Goal: Task Accomplishment & Management: Manage account settings

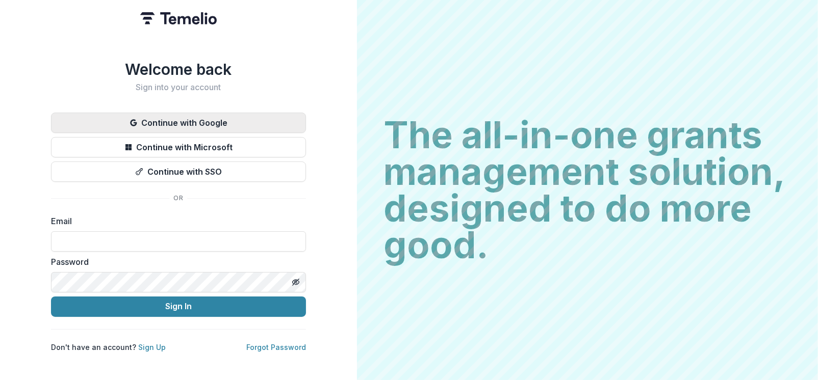
click at [212, 113] on button "Continue with Google" at bounding box center [178, 123] width 255 height 20
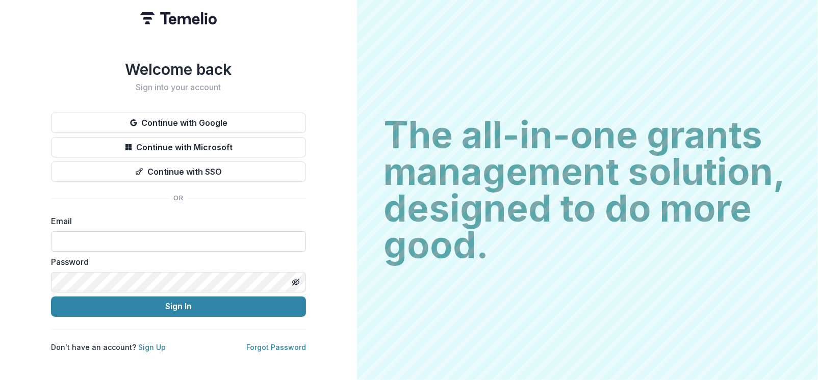
click at [137, 234] on input at bounding box center [178, 241] width 255 height 20
type input "**********"
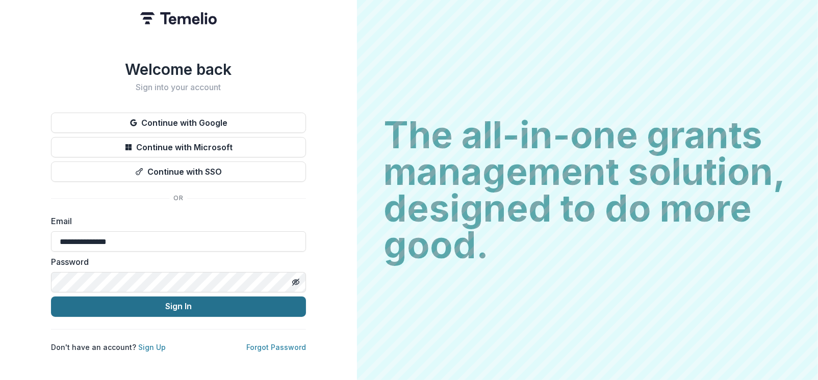
click at [144, 312] on button "Sign In" at bounding box center [178, 307] width 255 height 20
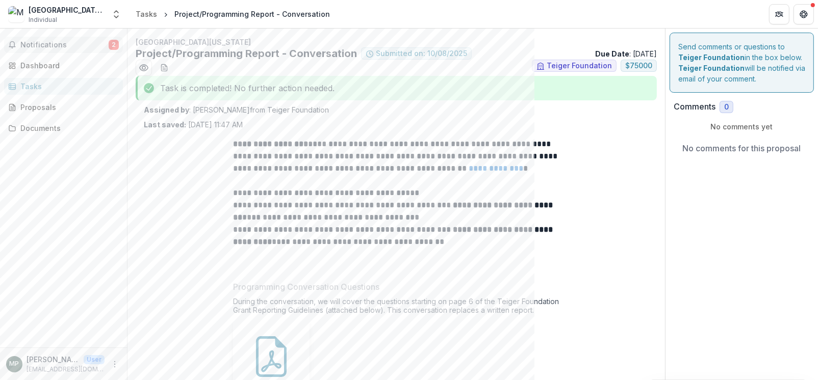
click at [91, 45] on span "Notifications" at bounding box center [64, 45] width 88 height 9
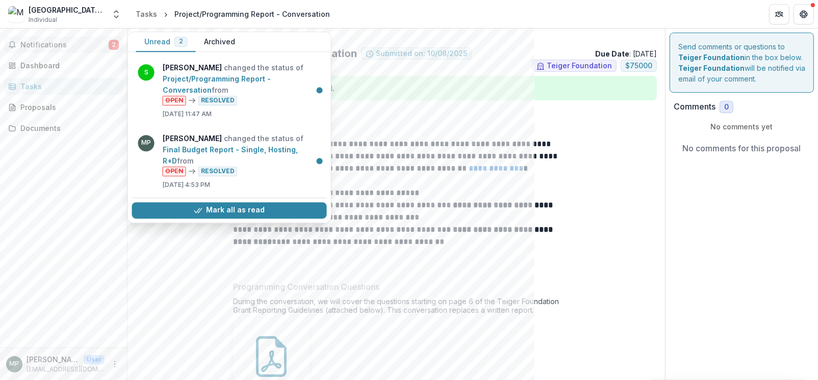
click at [59, 41] on span "Notifications" at bounding box center [64, 45] width 88 height 9
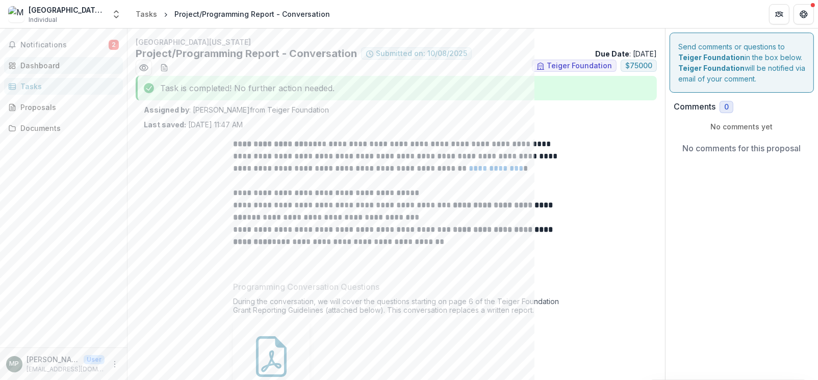
click at [61, 62] on div "Dashboard" at bounding box center [67, 65] width 94 height 11
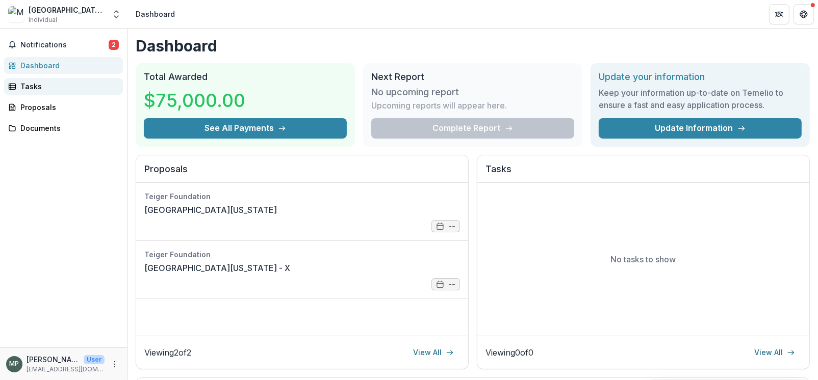
click at [54, 83] on div "Tasks" at bounding box center [67, 86] width 94 height 11
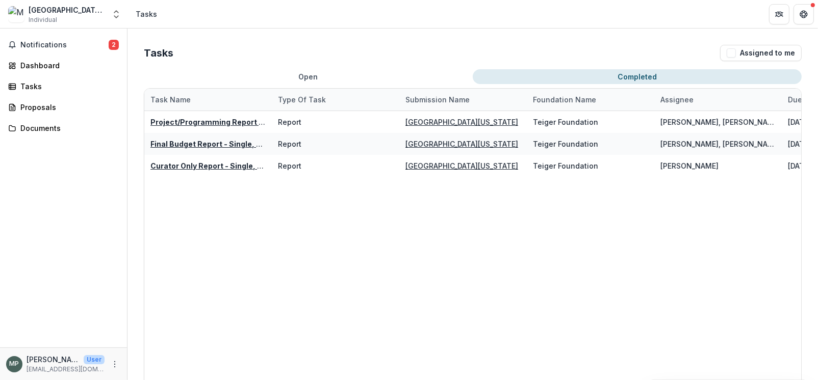
click at [644, 71] on button "Completed" at bounding box center [637, 76] width 329 height 15
